Goal: Information Seeking & Learning: Find specific page/section

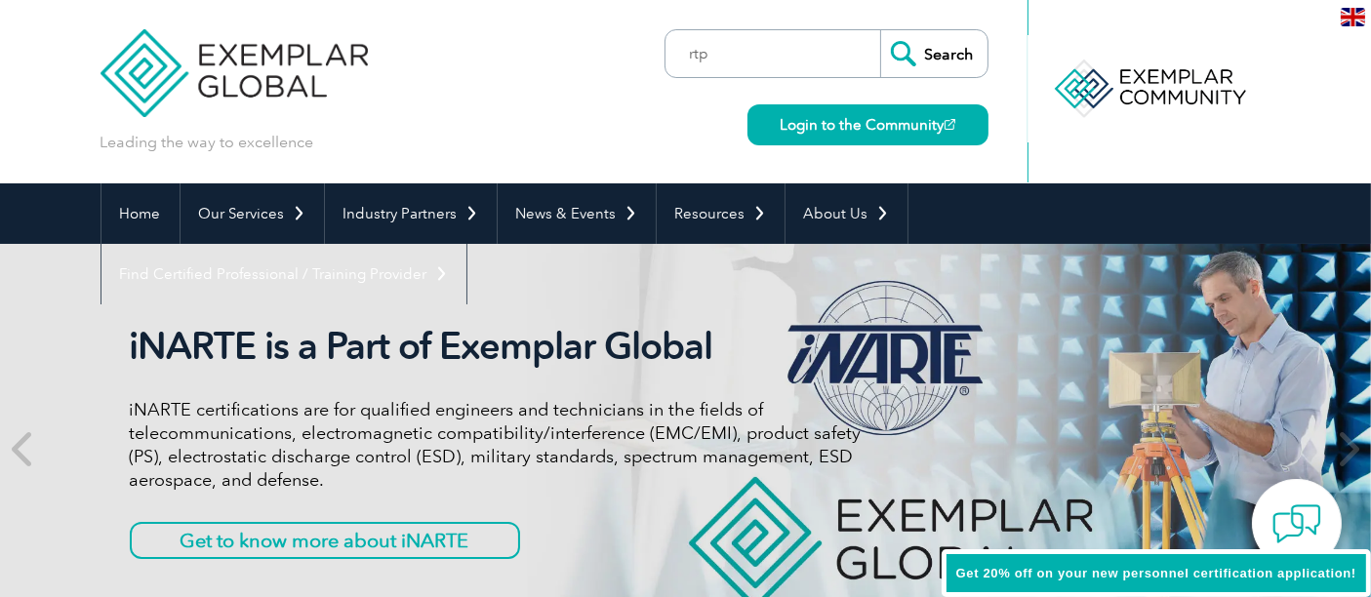
type input "rtp"
click at [880, 30] on input "Search" at bounding box center [933, 53] width 107 height 47
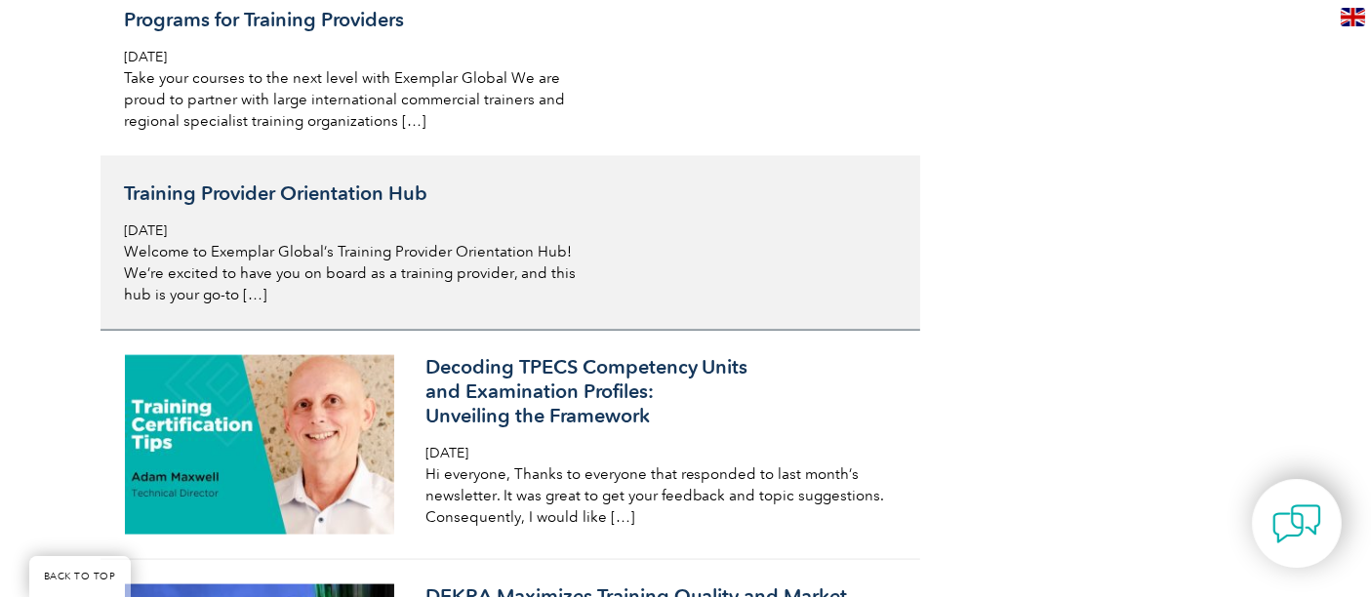
scroll to position [2492, 0]
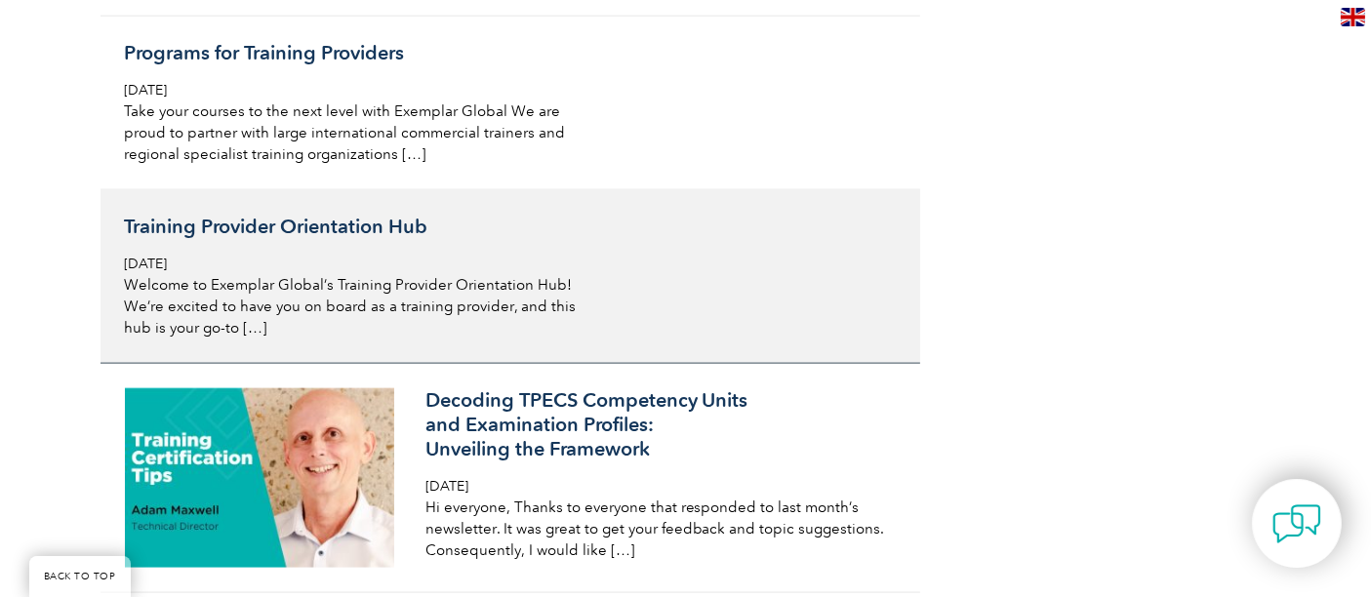
click at [254, 215] on h3 "Training Provider Orientation Hub" at bounding box center [356, 227] width 463 height 24
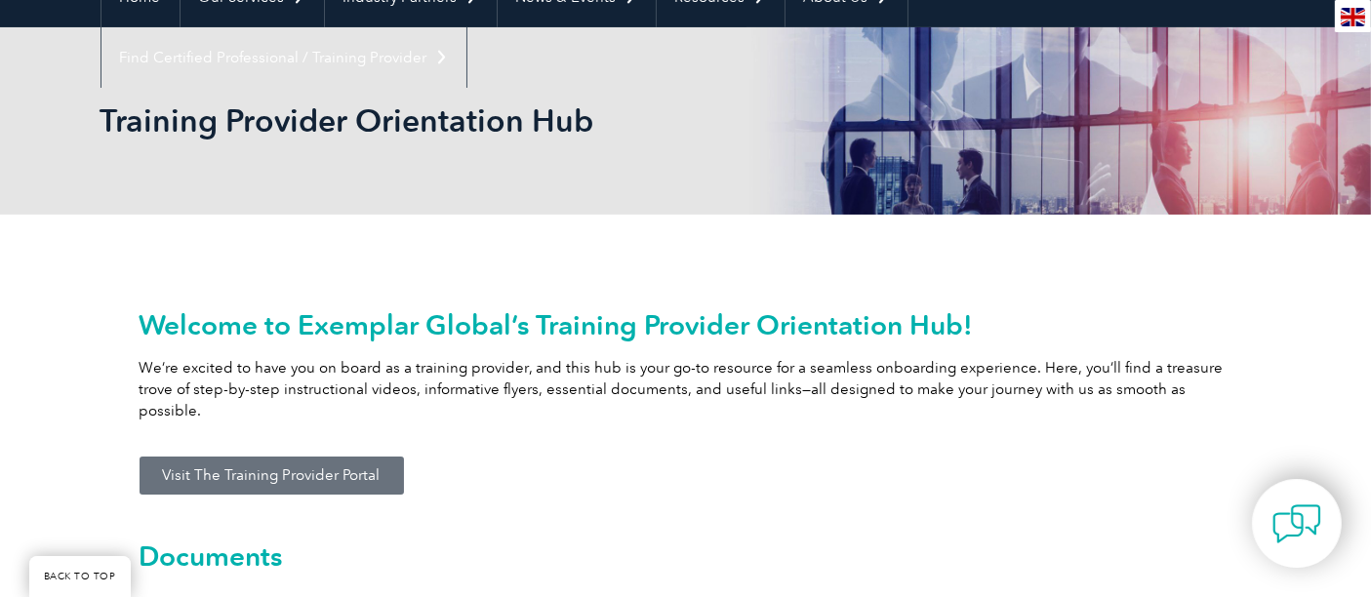
scroll to position [325, 0]
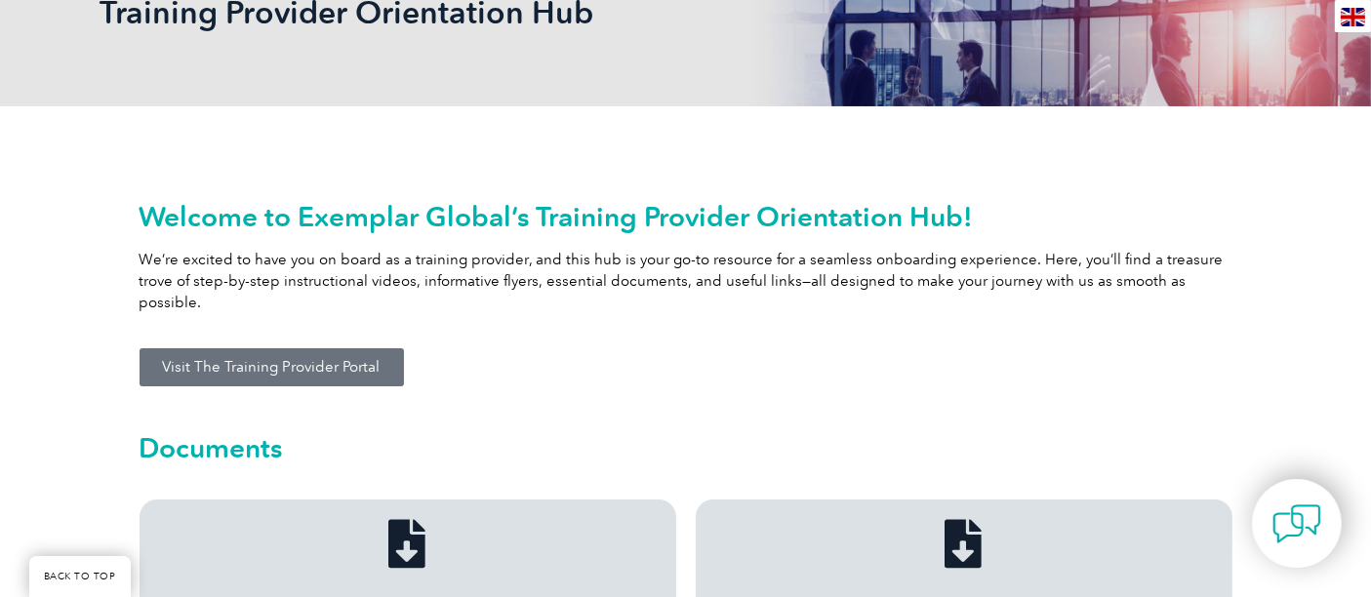
click at [259, 360] on span "Visit The Training Provider Portal" at bounding box center [272, 367] width 218 height 15
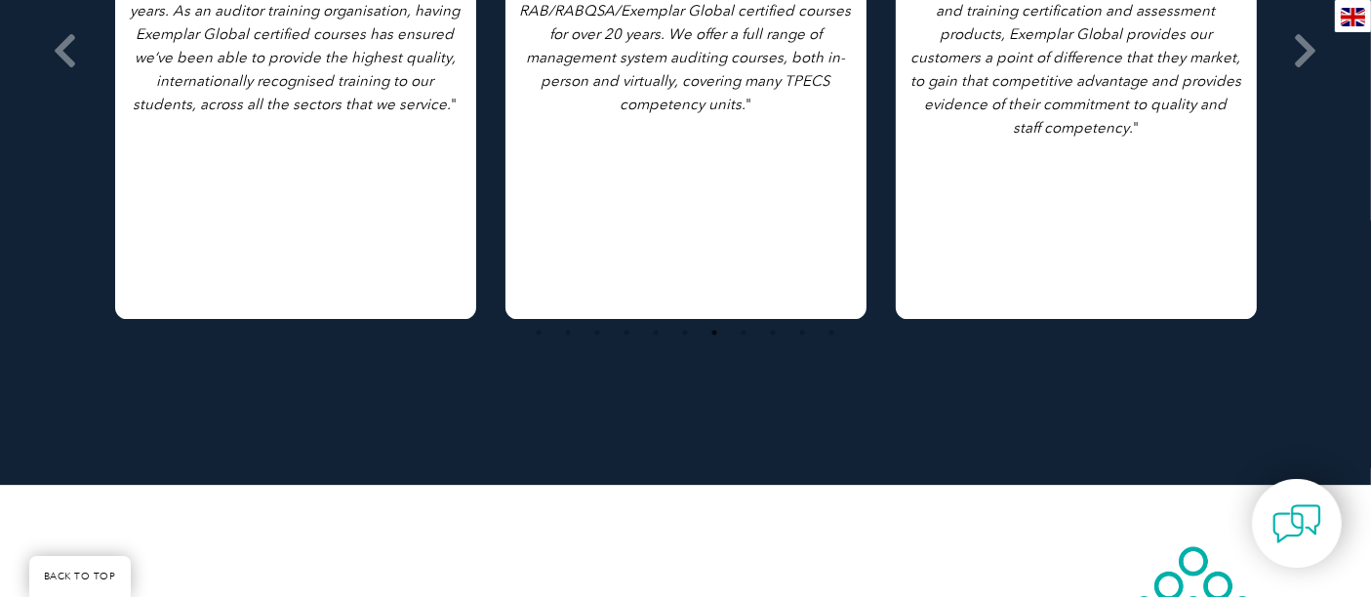
scroll to position [4228, 0]
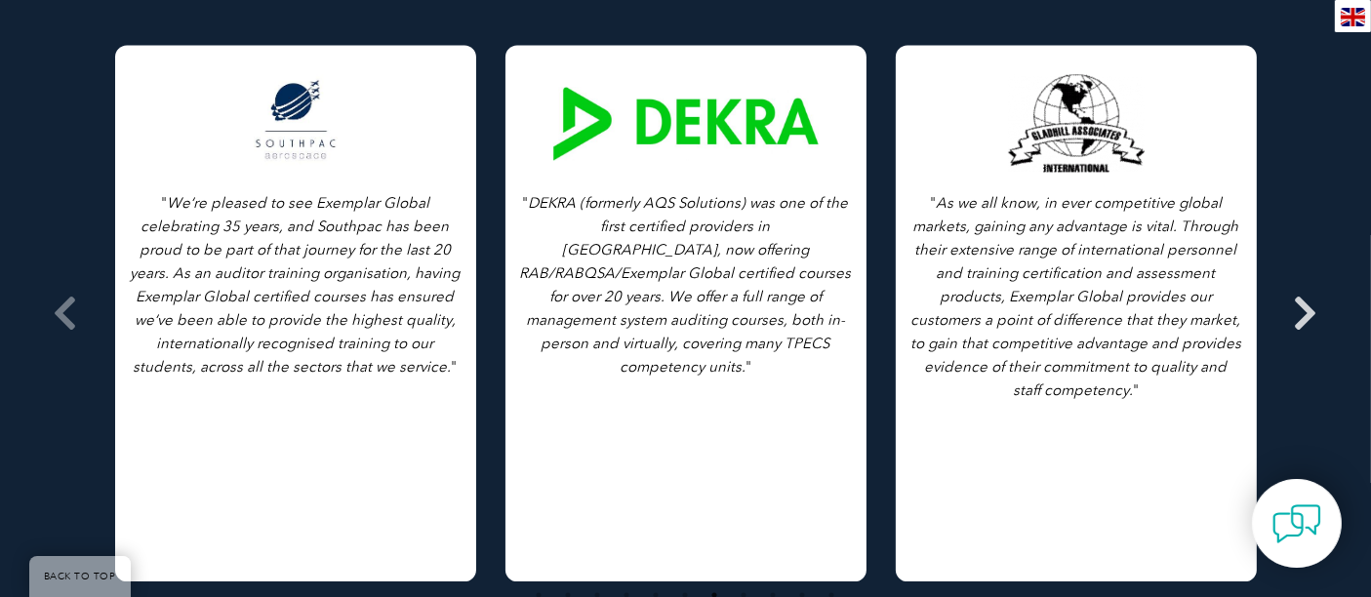
click at [1312, 313] on icon at bounding box center [1306, 313] width 24 height 0
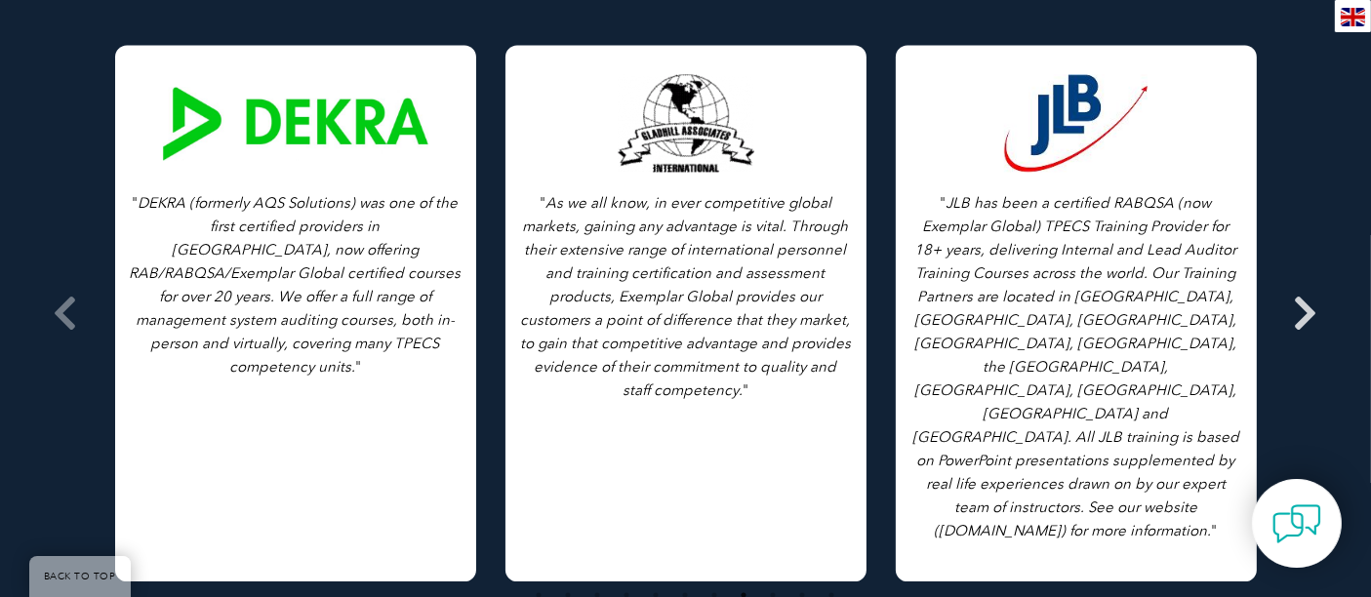
click at [1310, 313] on icon at bounding box center [1306, 313] width 24 height 0
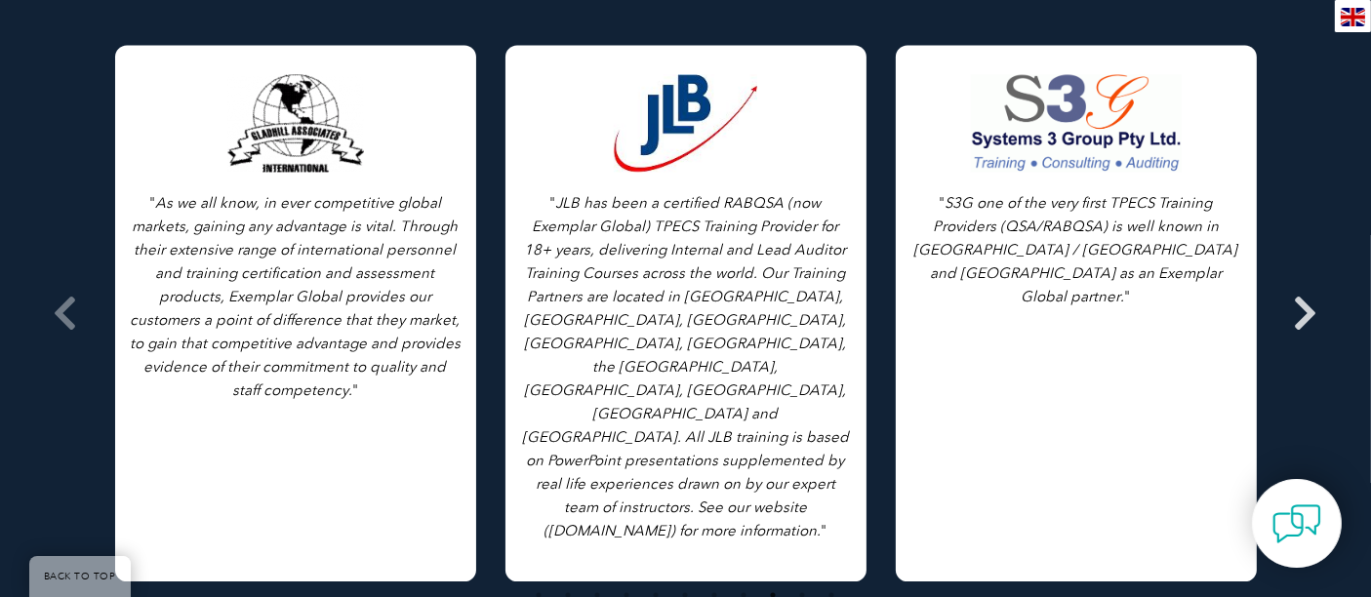
click at [1310, 313] on icon at bounding box center [1306, 313] width 24 height 0
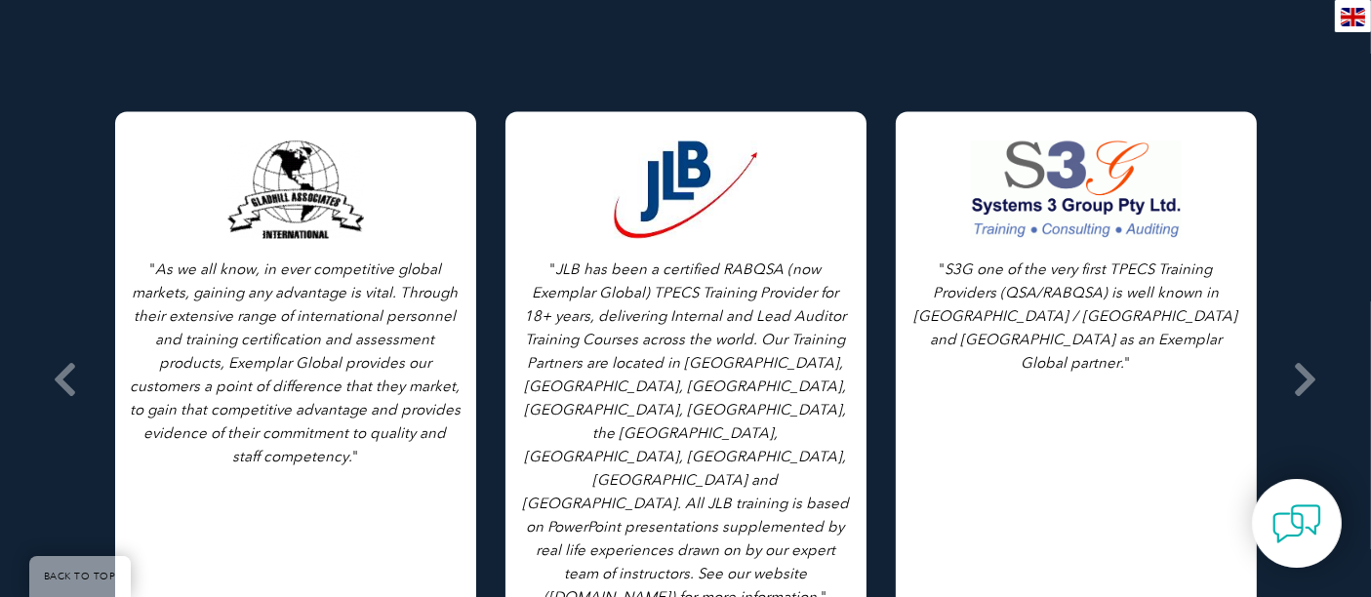
scroll to position [3903, 0]
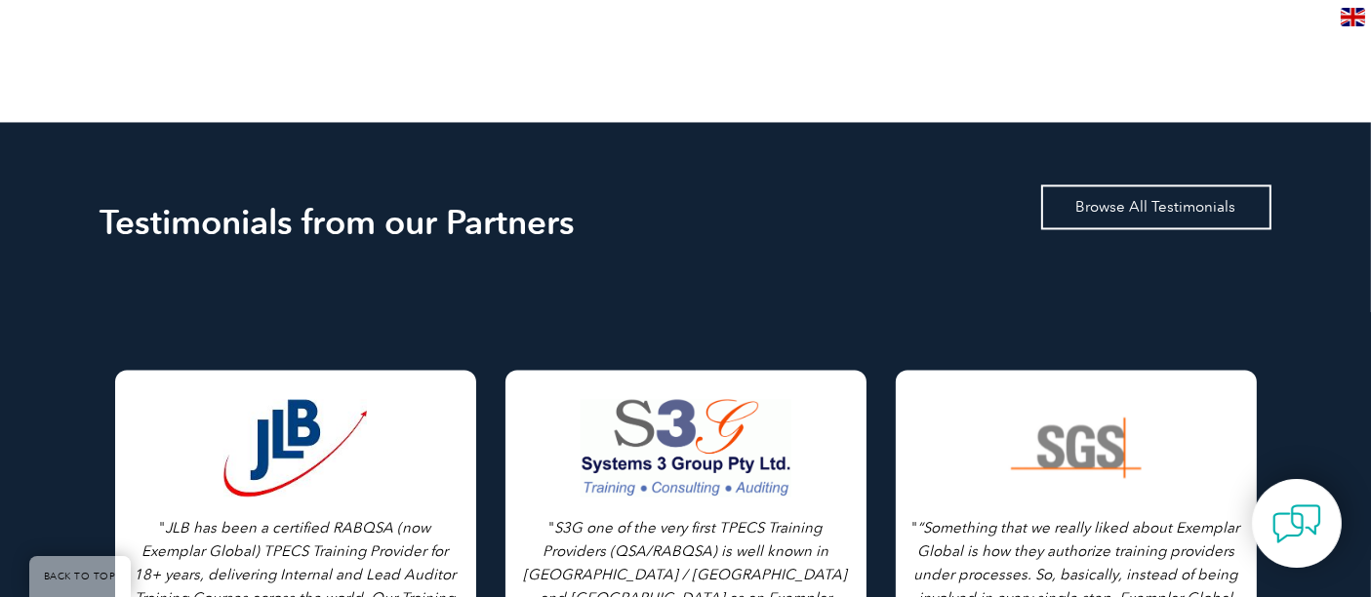
click at [1165, 187] on link "Browse All Testimonials" at bounding box center [1156, 206] width 230 height 45
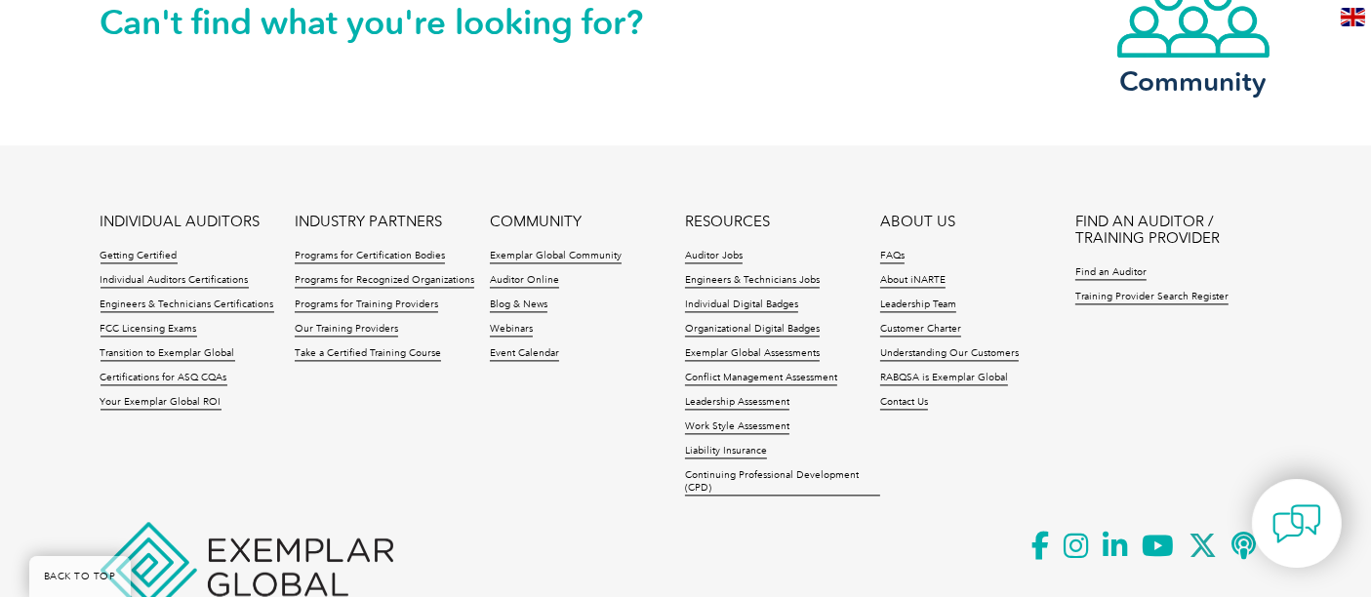
scroll to position [4208, 0]
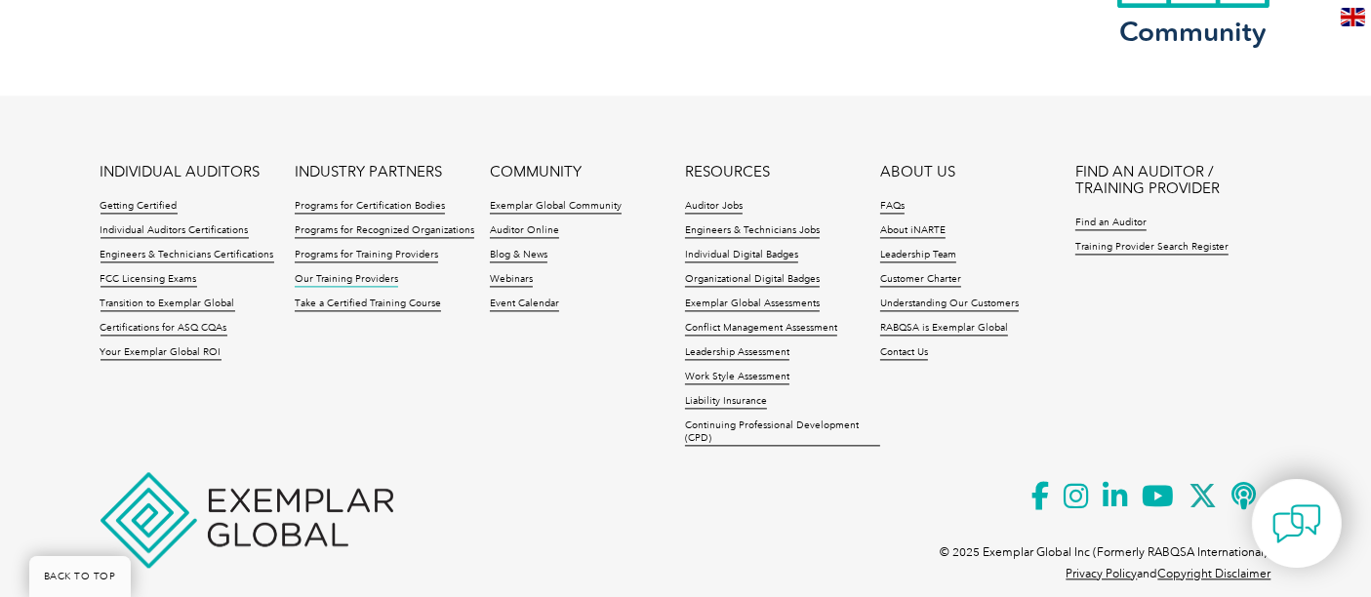
click at [351, 273] on link "Our Training Providers" at bounding box center [346, 280] width 103 height 14
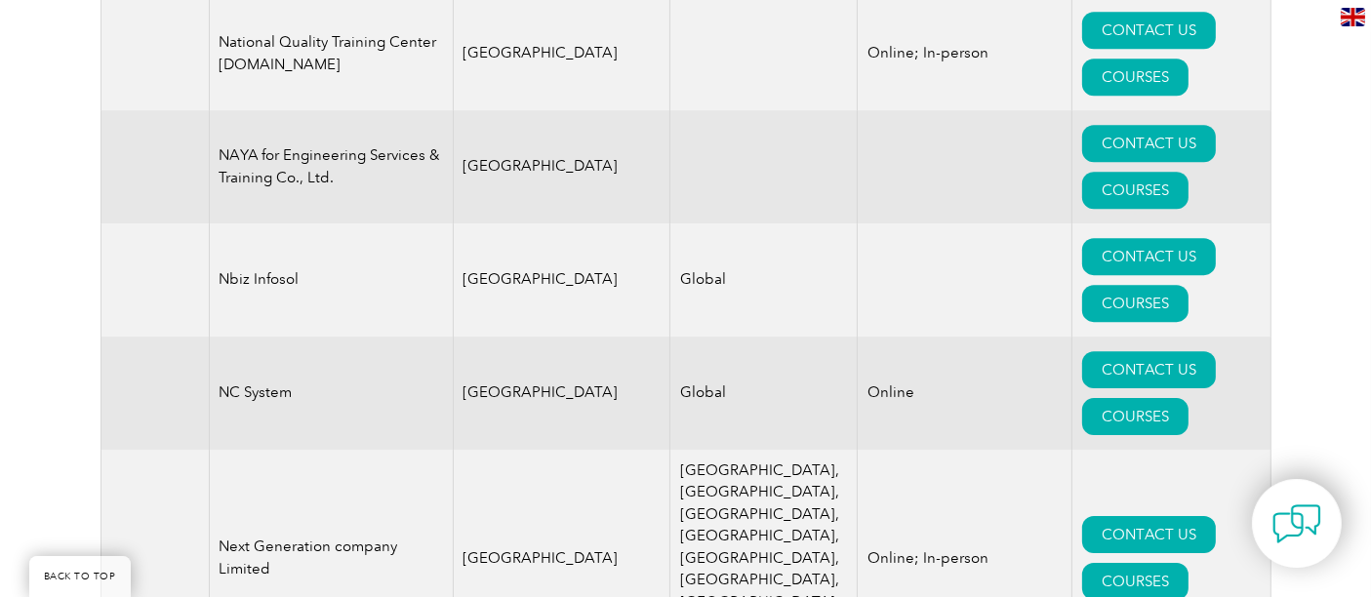
scroll to position [20933, 0]
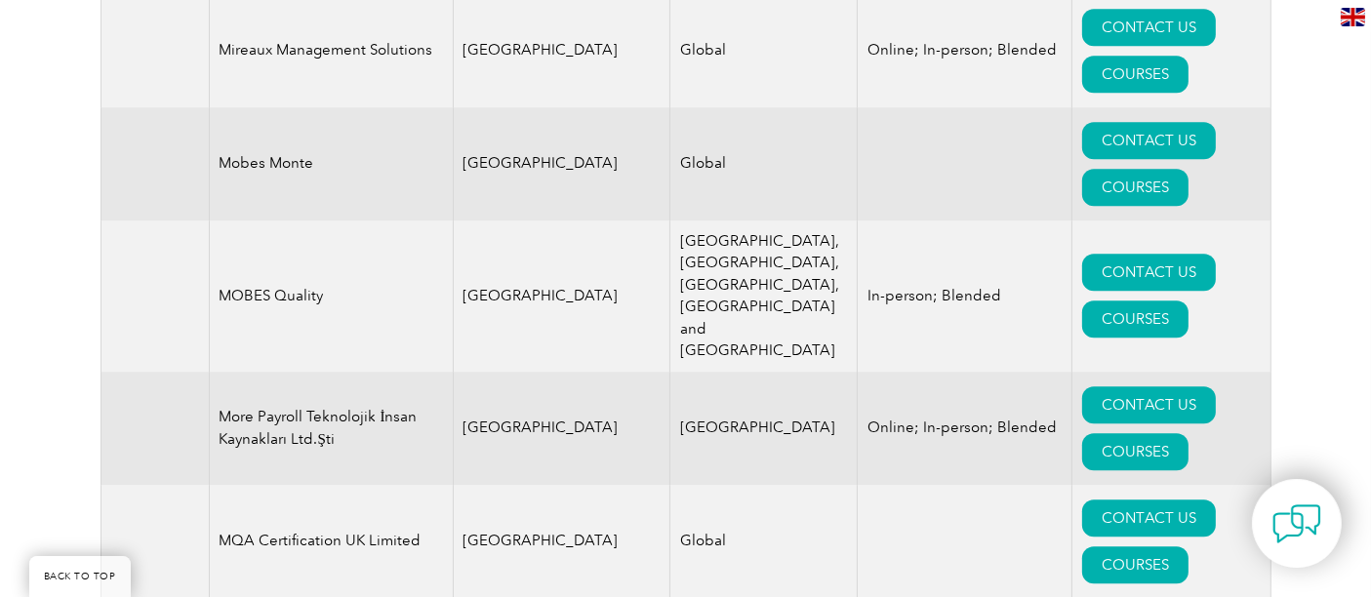
scroll to position [19957, 0]
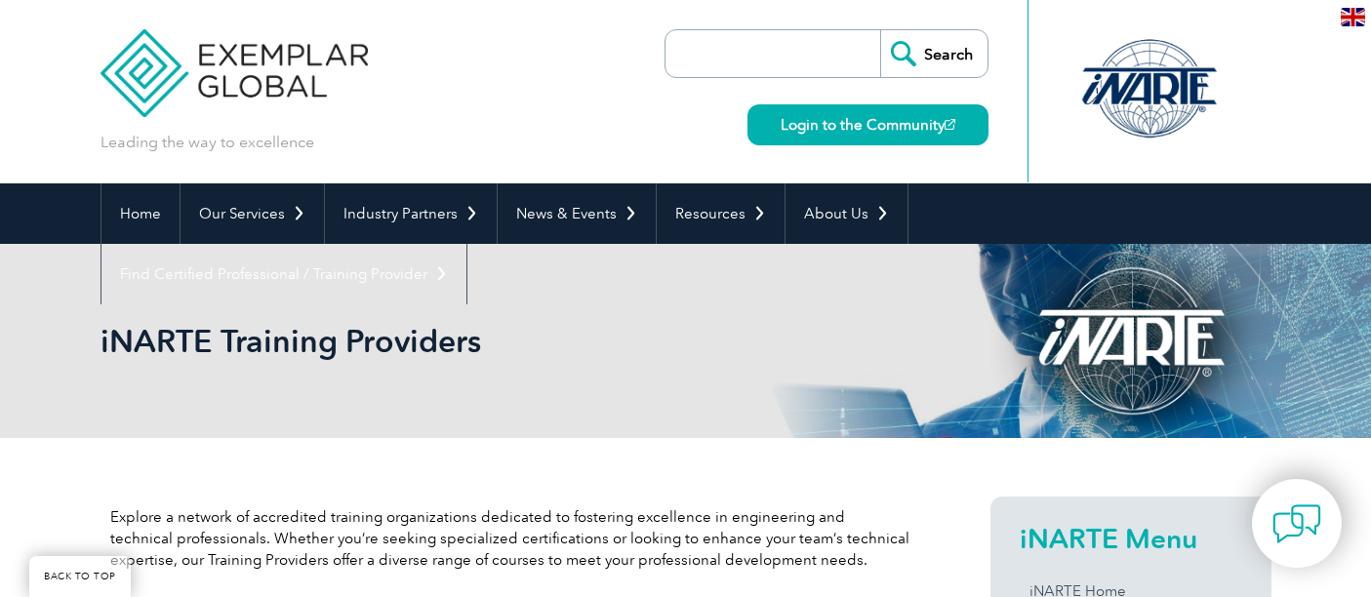
scroll to position [497, 0]
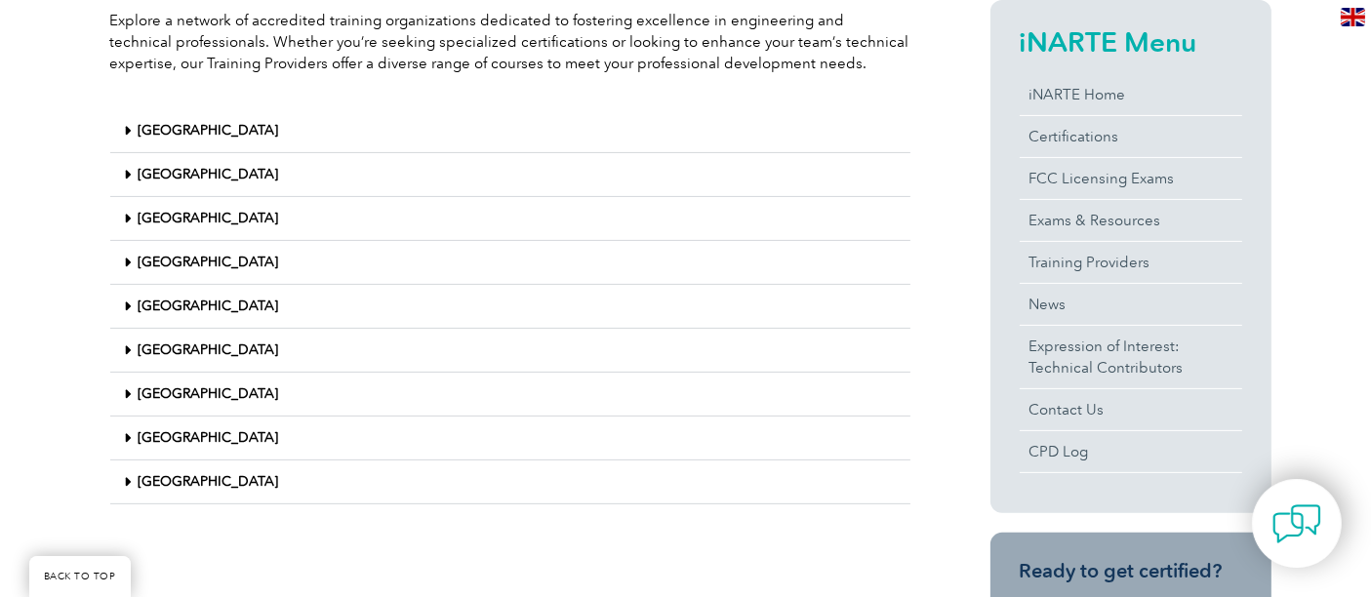
click at [147, 172] on link "[GEOGRAPHIC_DATA]" at bounding box center [209, 174] width 141 height 17
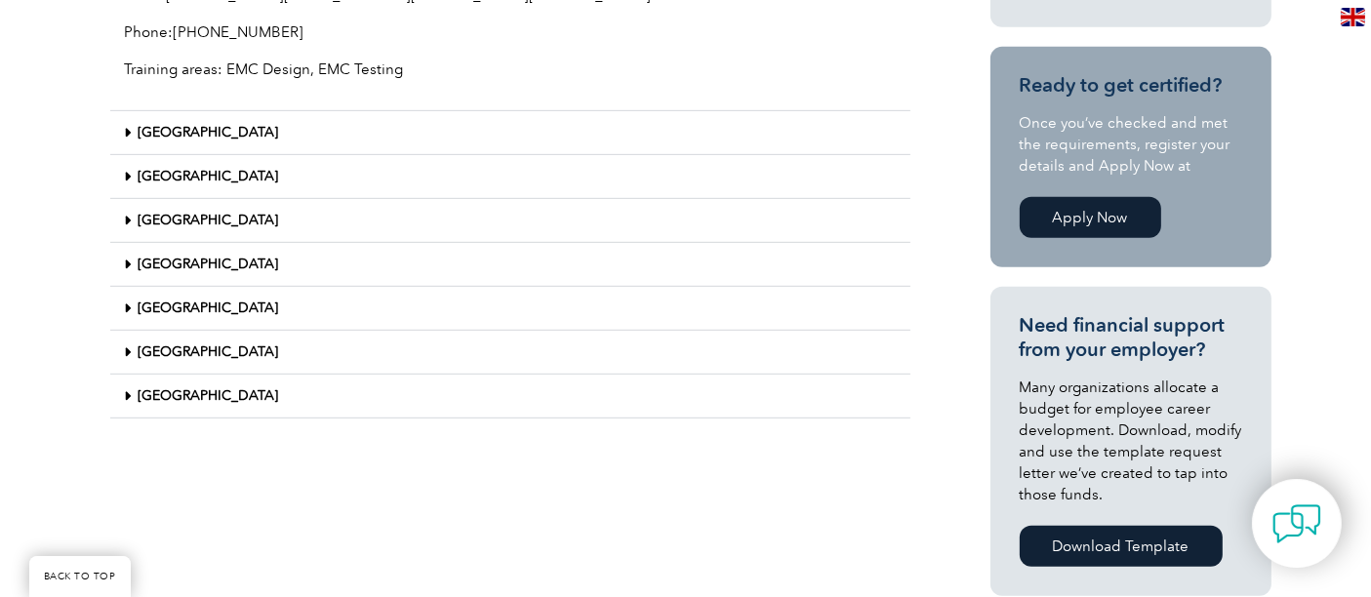
scroll to position [1039, 0]
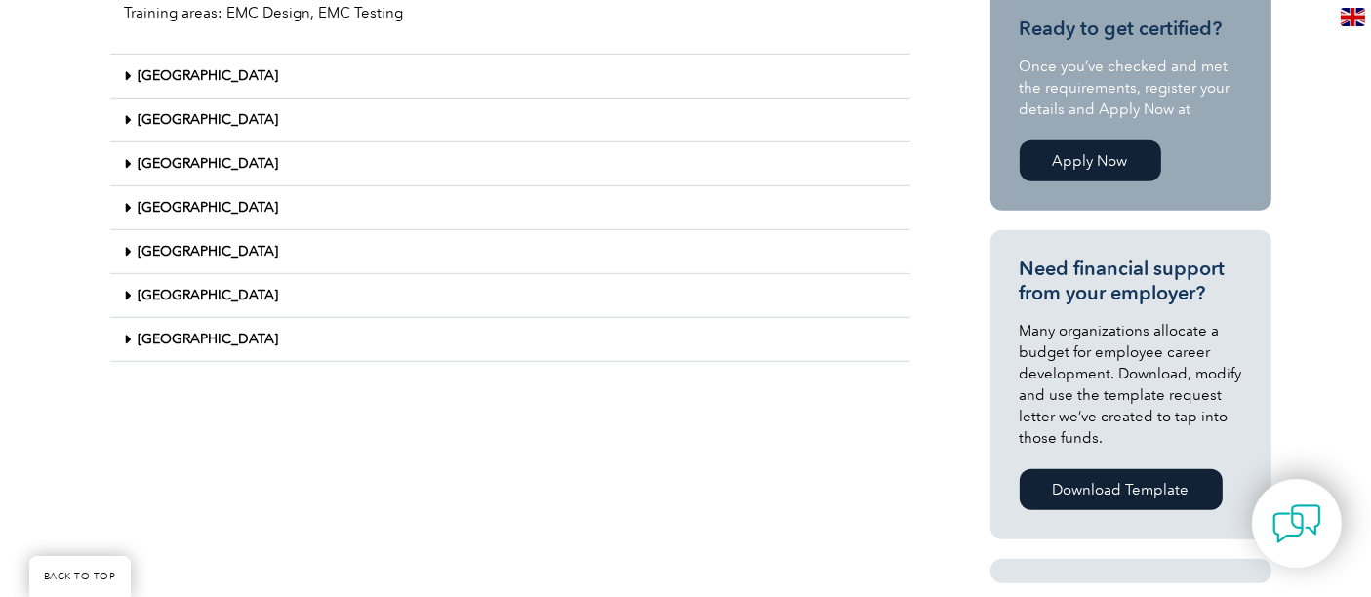
click at [161, 331] on link "[GEOGRAPHIC_DATA]" at bounding box center [209, 339] width 141 height 17
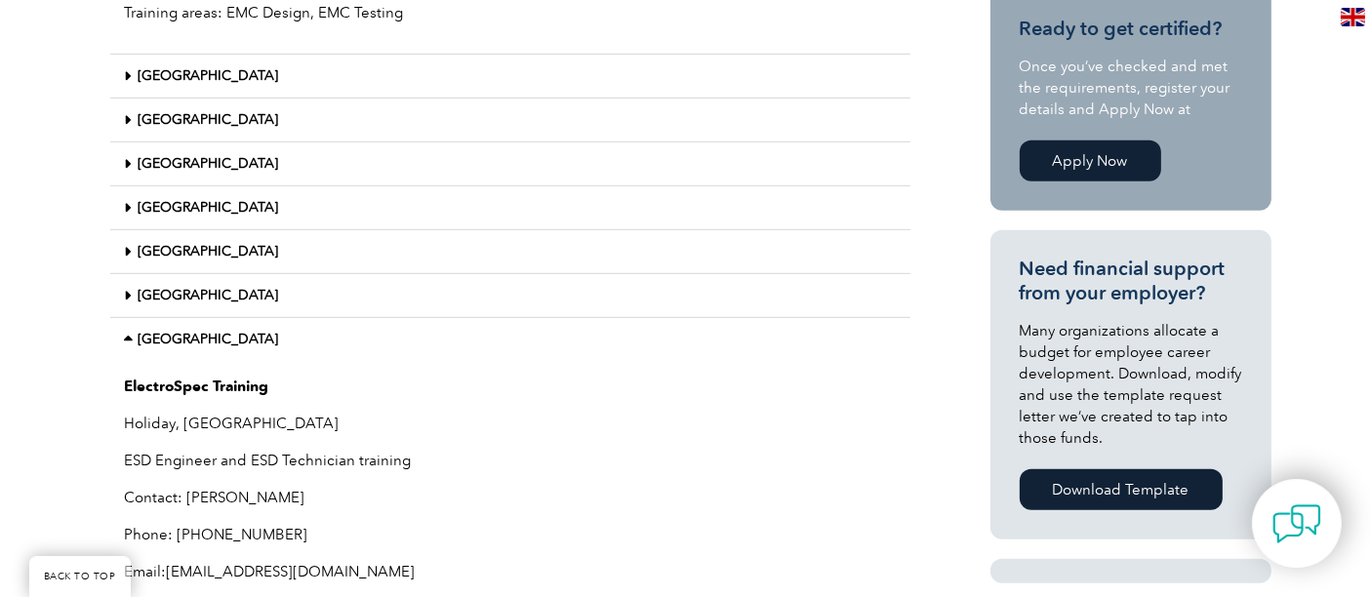
click at [183, 291] on link "[GEOGRAPHIC_DATA]" at bounding box center [209, 295] width 141 height 17
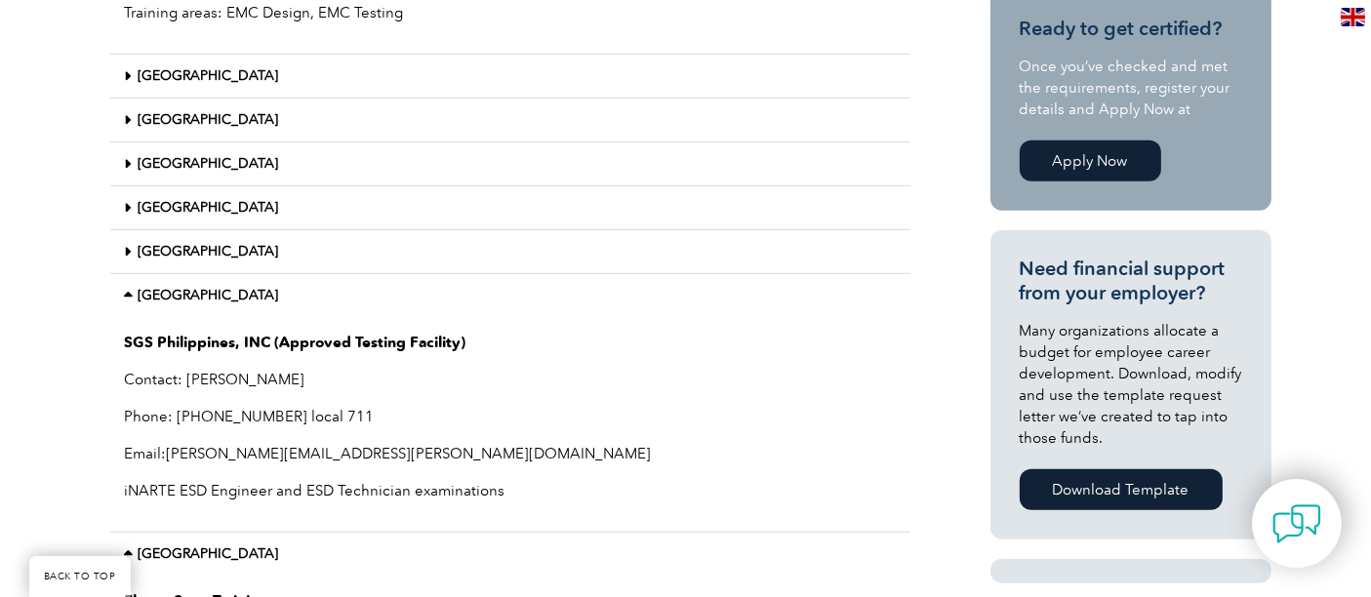
click at [178, 252] on link "[GEOGRAPHIC_DATA]" at bounding box center [209, 251] width 141 height 17
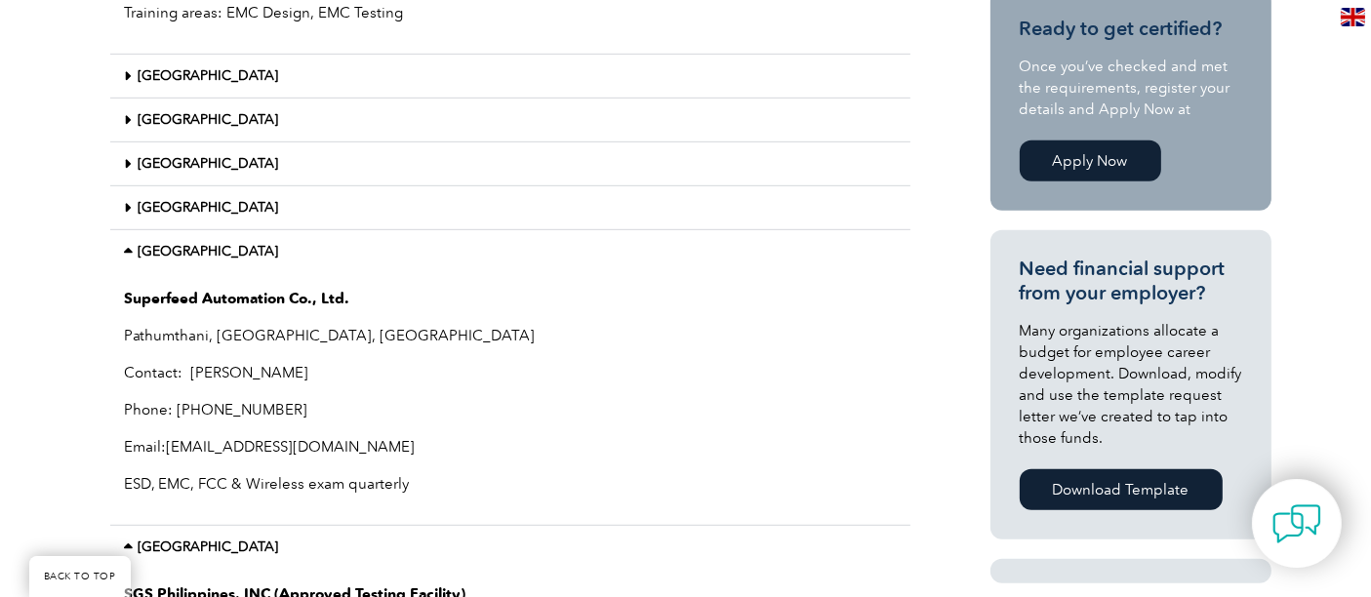
click at [174, 162] on link "[GEOGRAPHIC_DATA]" at bounding box center [209, 163] width 141 height 17
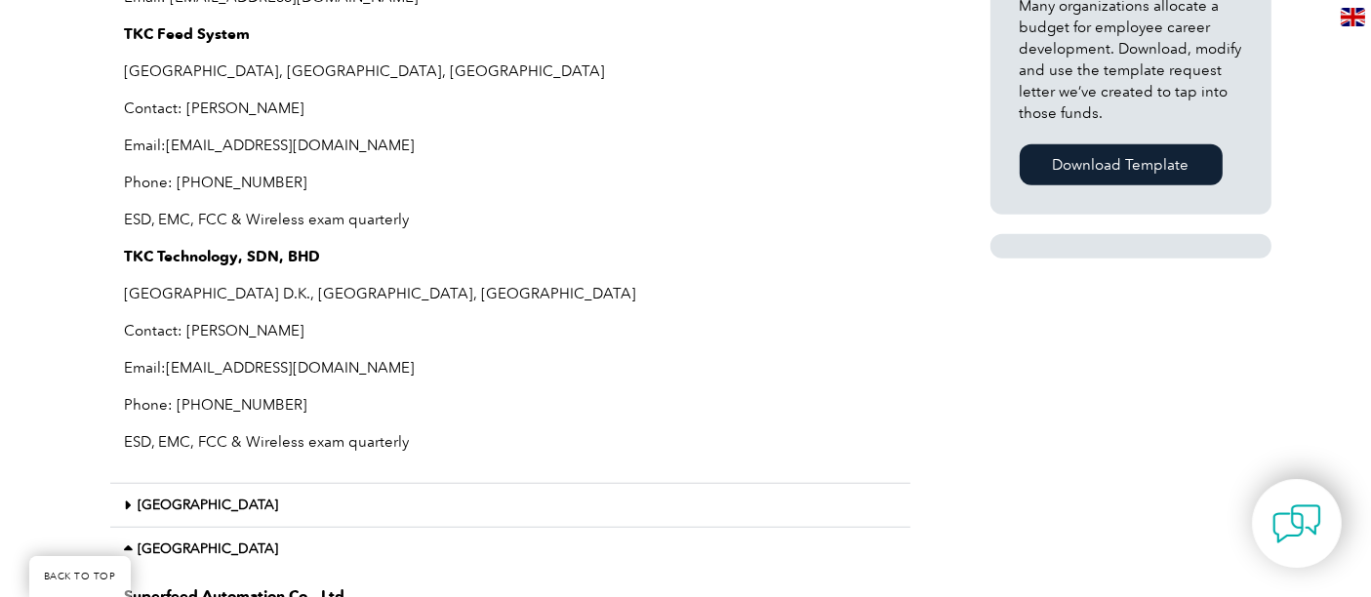
scroll to position [1472, 0]
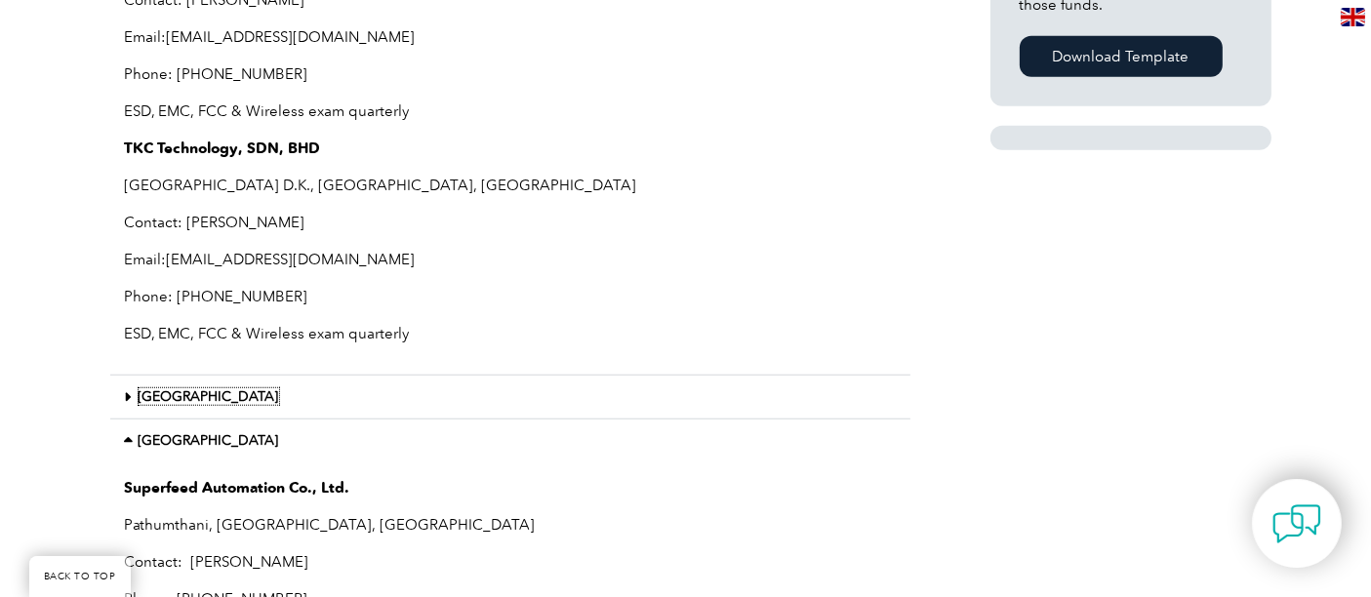
drag, startPoint x: 173, startPoint y: 392, endPoint x: 187, endPoint y: 383, distance: 17.6
click at [175, 391] on link "[GEOGRAPHIC_DATA]" at bounding box center [209, 396] width 141 height 17
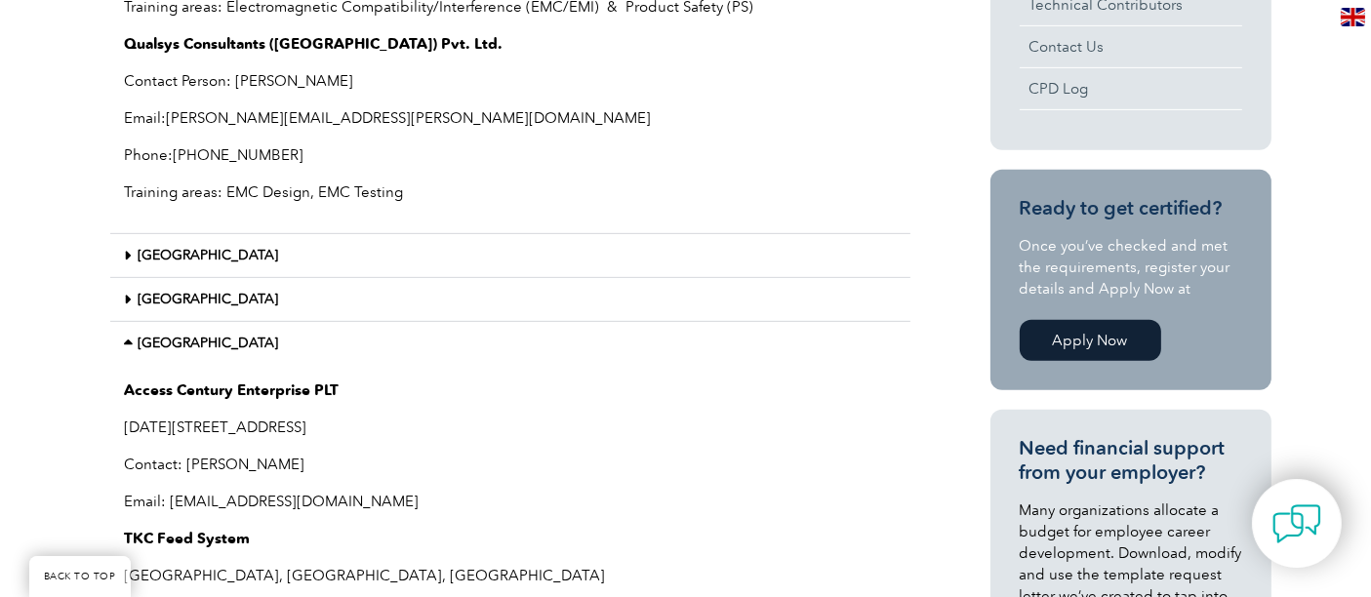
scroll to position [822, 0]
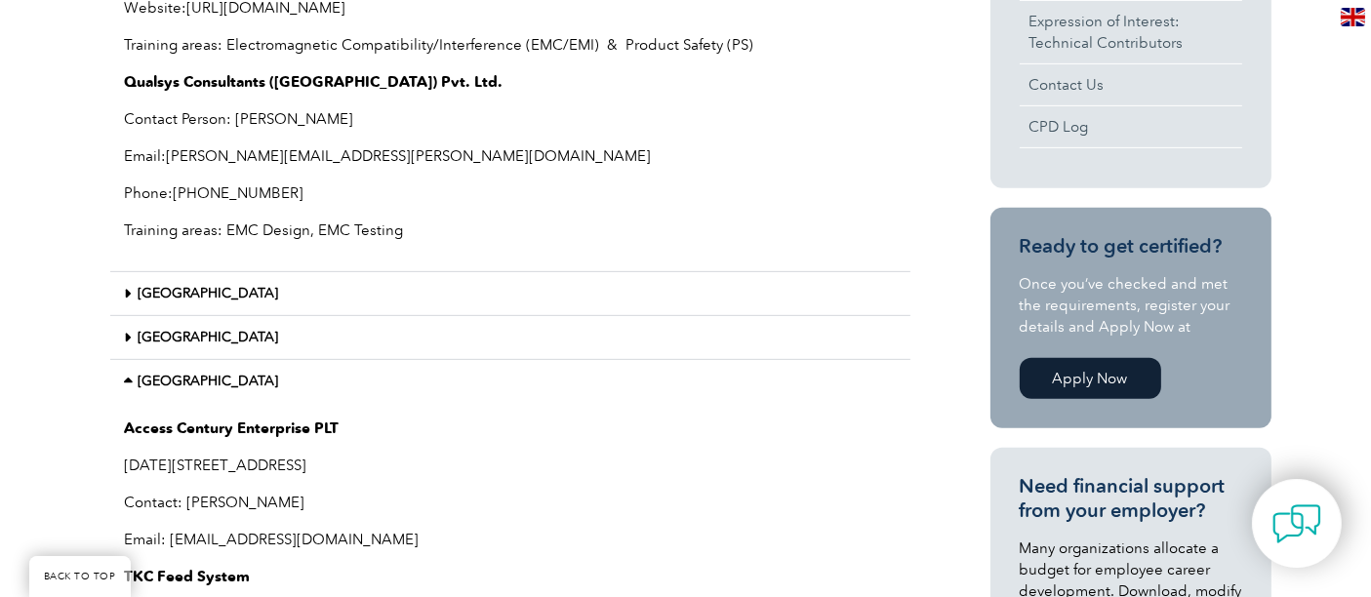
drag, startPoint x: 162, startPoint y: 330, endPoint x: 189, endPoint y: 327, distance: 27.5
click at [162, 332] on link "[GEOGRAPHIC_DATA]" at bounding box center [209, 337] width 141 height 17
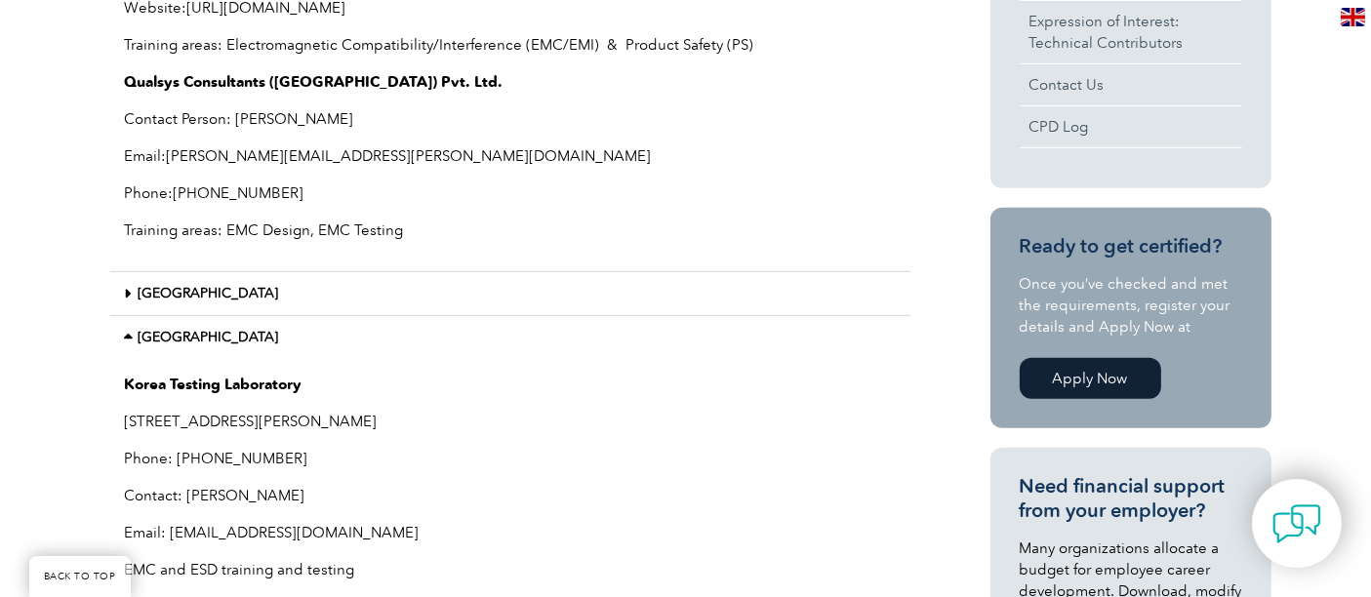
click at [163, 296] on link "Japan" at bounding box center [209, 293] width 141 height 17
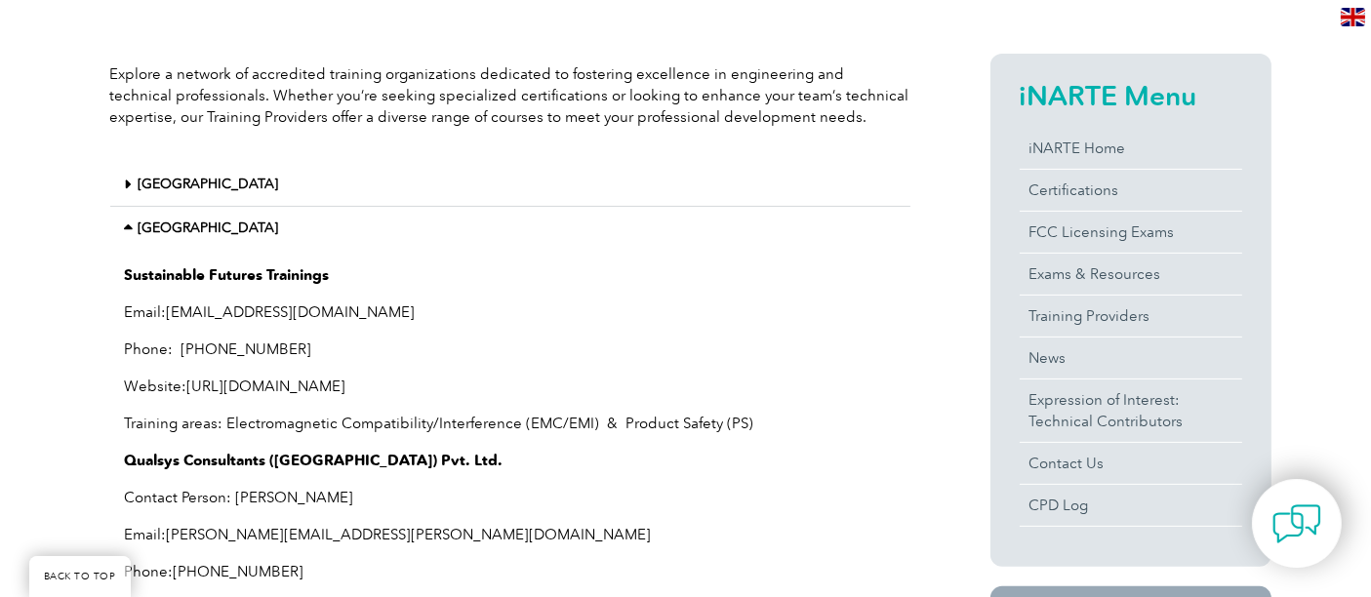
scroll to position [388, 0]
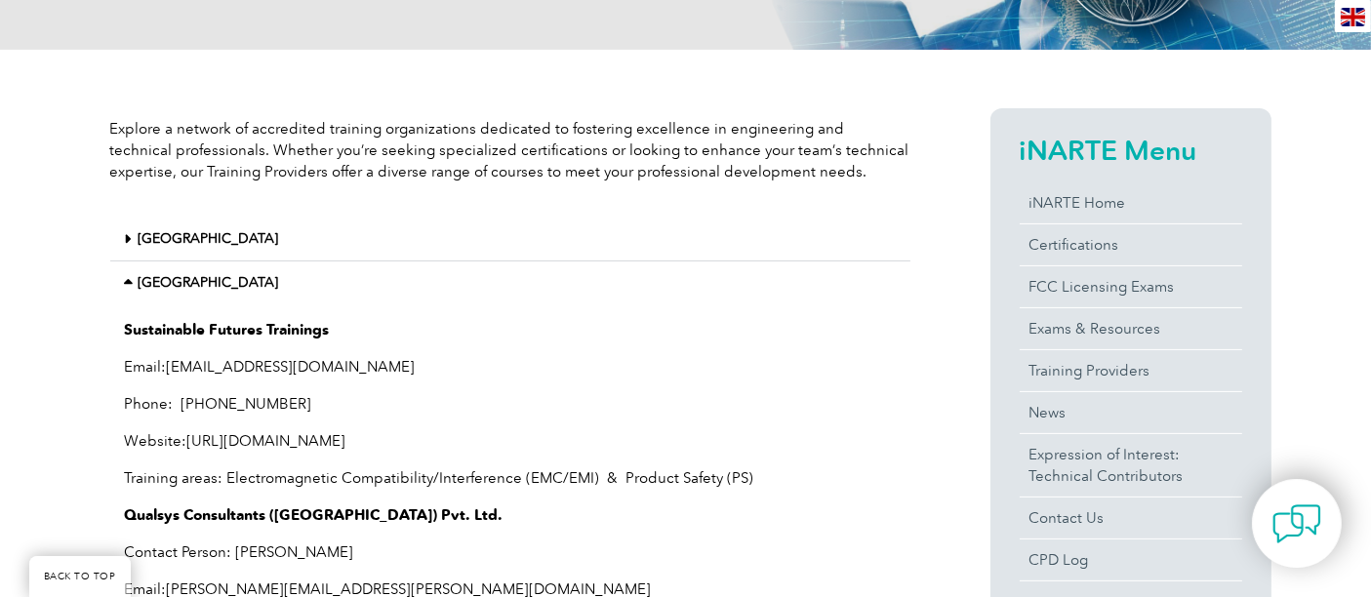
click at [168, 234] on link "China" at bounding box center [209, 238] width 141 height 17
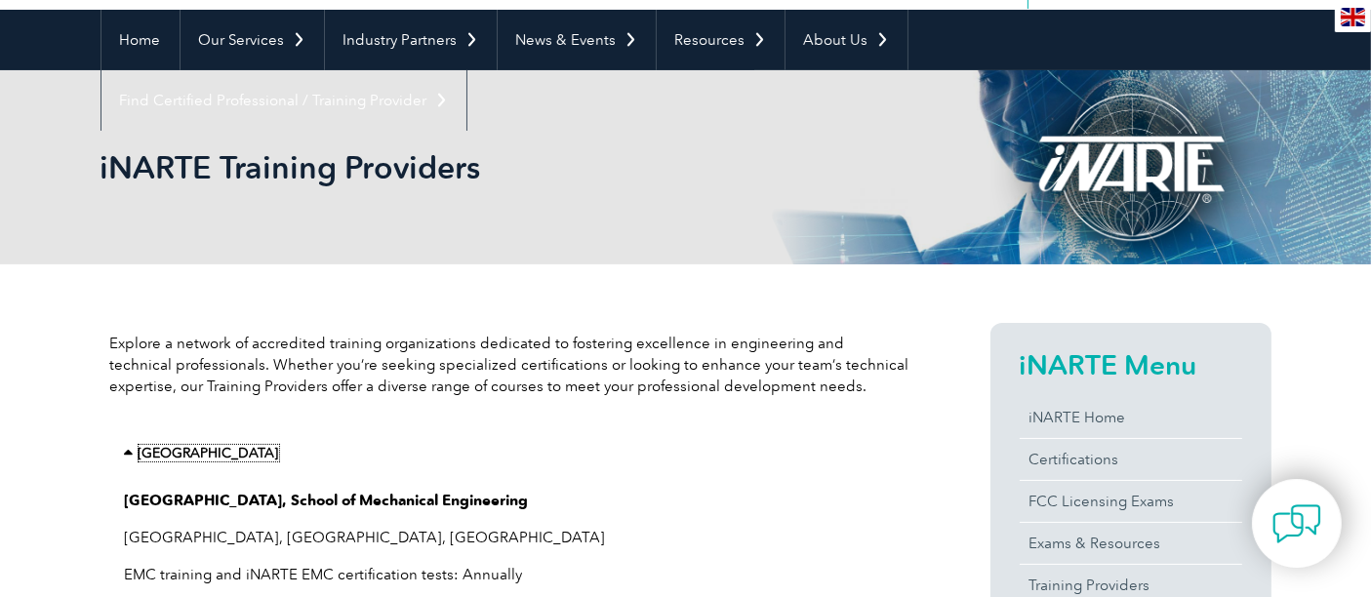
scroll to position [172, 0]
